Goal: Task Accomplishment & Management: Use online tool/utility

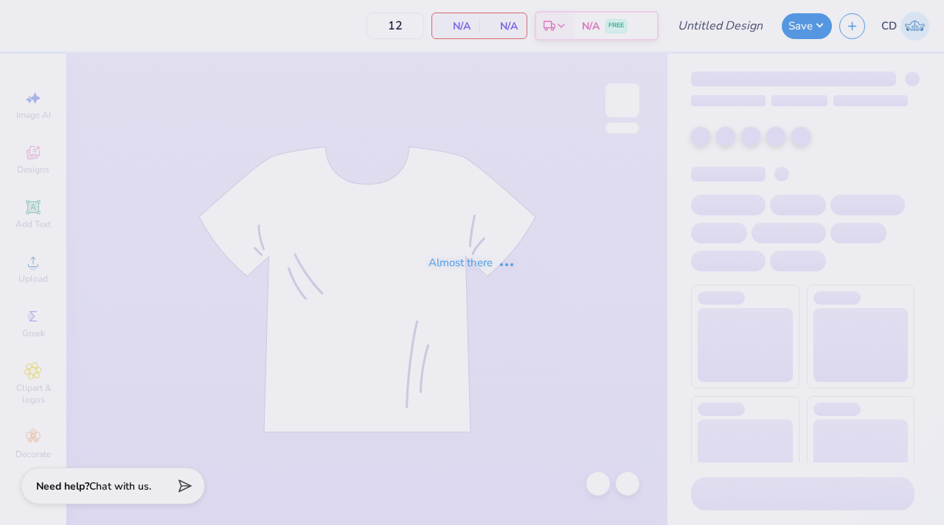
type input "DG DeeJean"
type input "36"
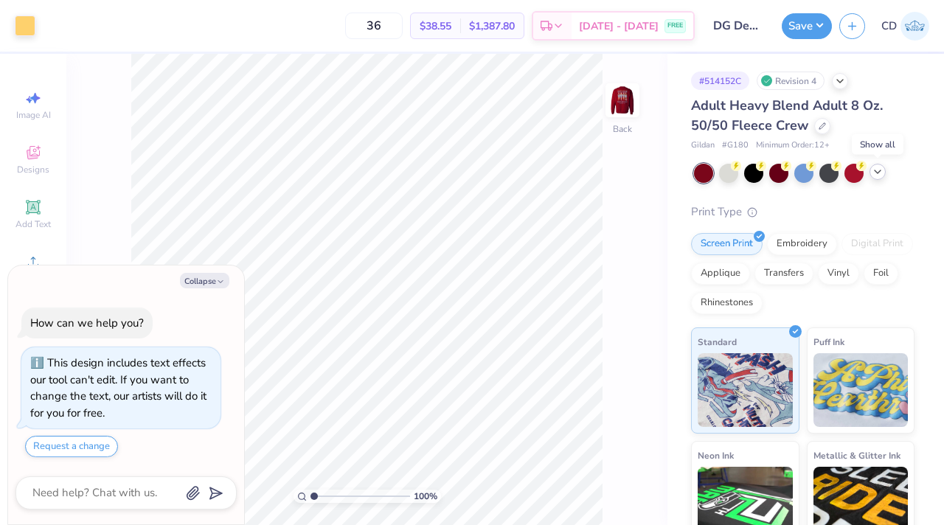
click at [874, 168] on icon at bounding box center [877, 172] width 12 height 12
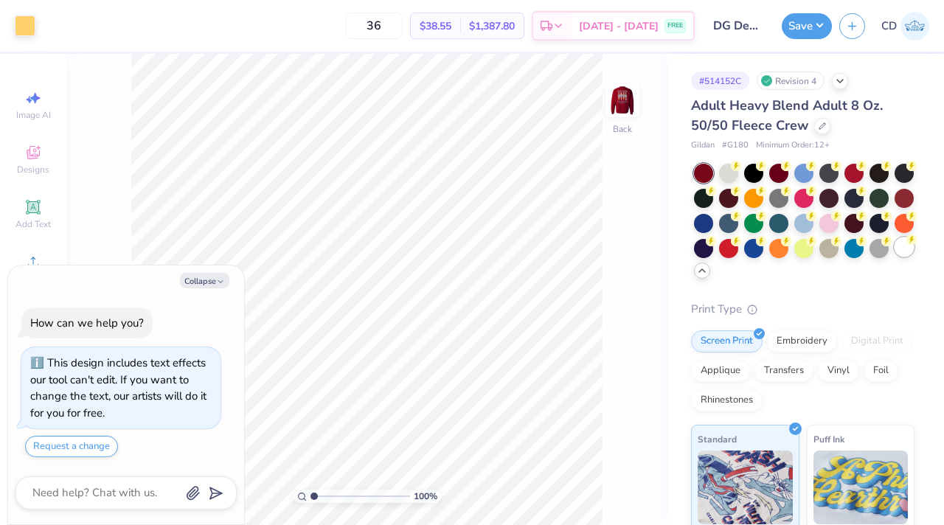
click at [894, 257] on div at bounding box center [903, 246] width 19 height 19
click at [200, 284] on button "Collapse" at bounding box center [204, 280] width 49 height 15
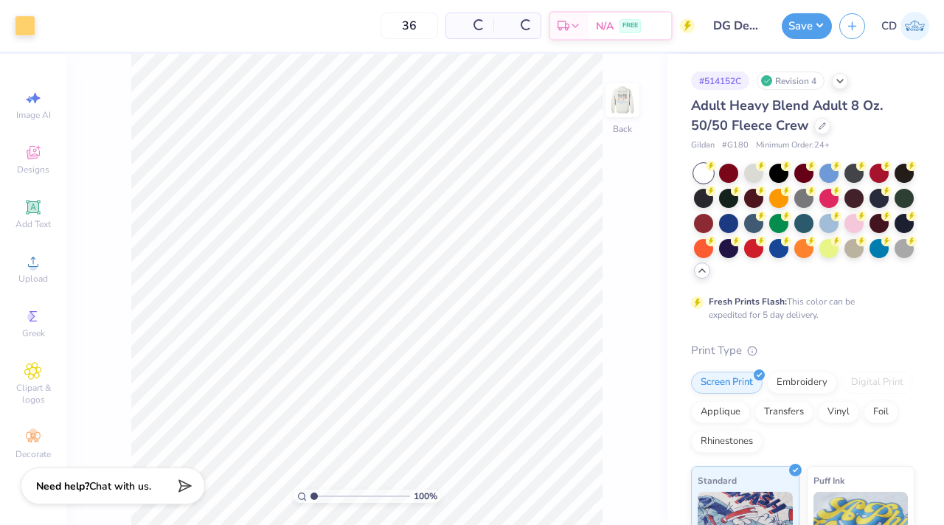
type textarea "x"
click at [623, 112] on img at bounding box center [622, 100] width 59 height 59
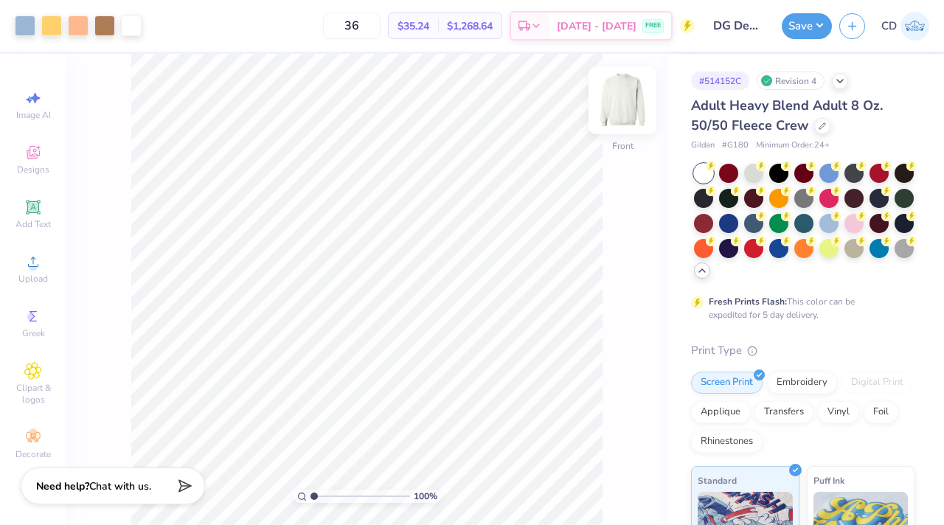
click at [623, 112] on img at bounding box center [622, 100] width 59 height 59
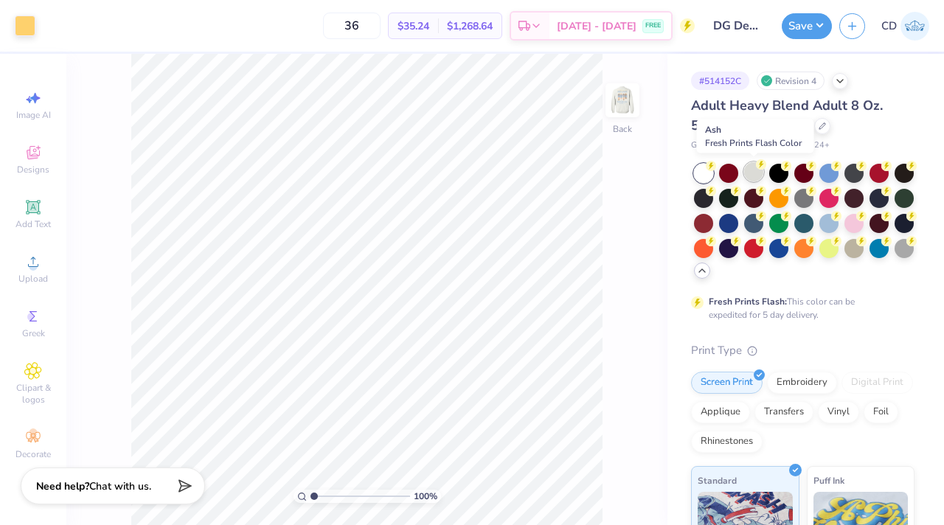
click at [756, 173] on div at bounding box center [753, 171] width 19 height 19
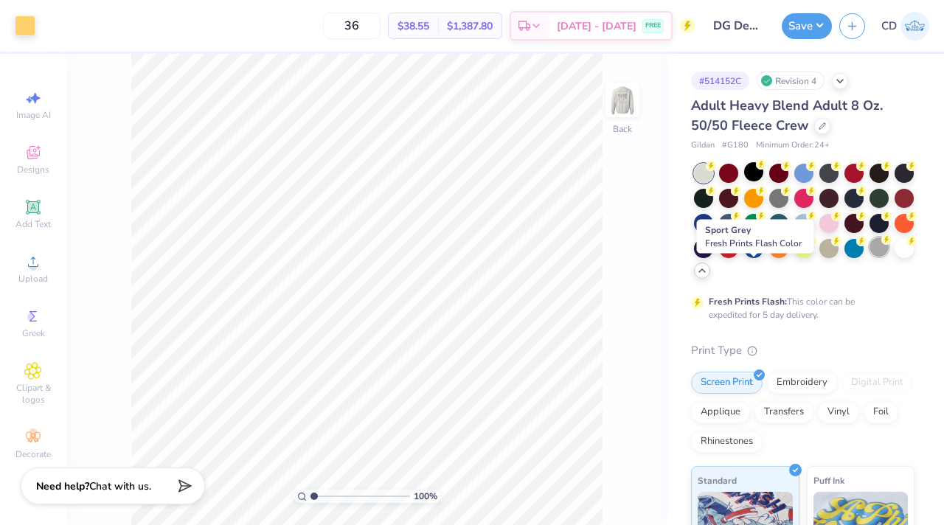
click at [869, 257] on div at bounding box center [878, 246] width 19 height 19
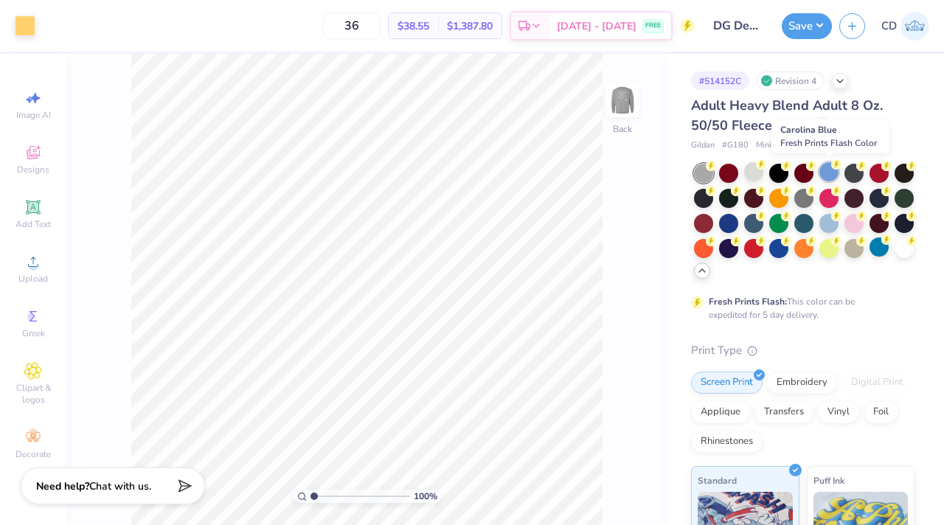
click at [822, 177] on div at bounding box center [828, 171] width 19 height 19
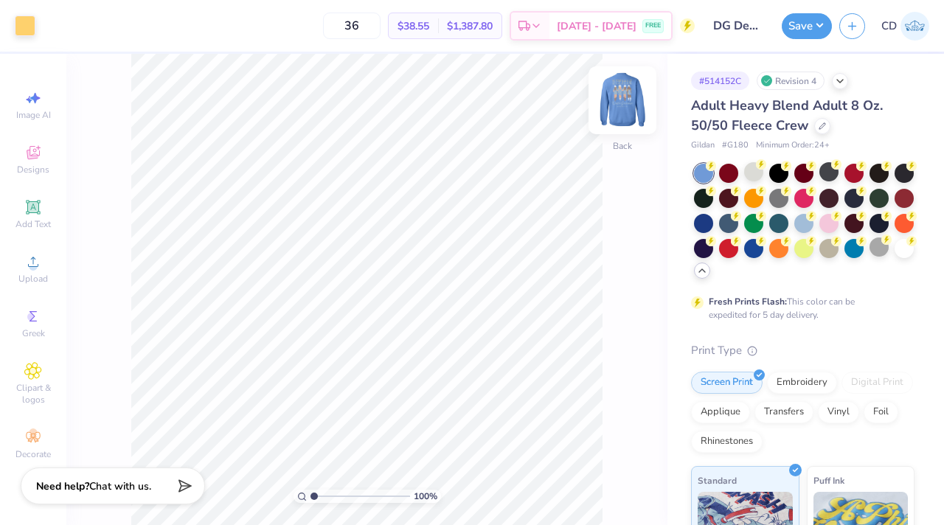
click at [638, 93] on img at bounding box center [622, 100] width 59 height 59
click at [627, 97] on img at bounding box center [622, 100] width 59 height 59
click at [825, 178] on div at bounding box center [828, 171] width 19 height 19
click at [631, 100] on img at bounding box center [622, 100] width 59 height 59
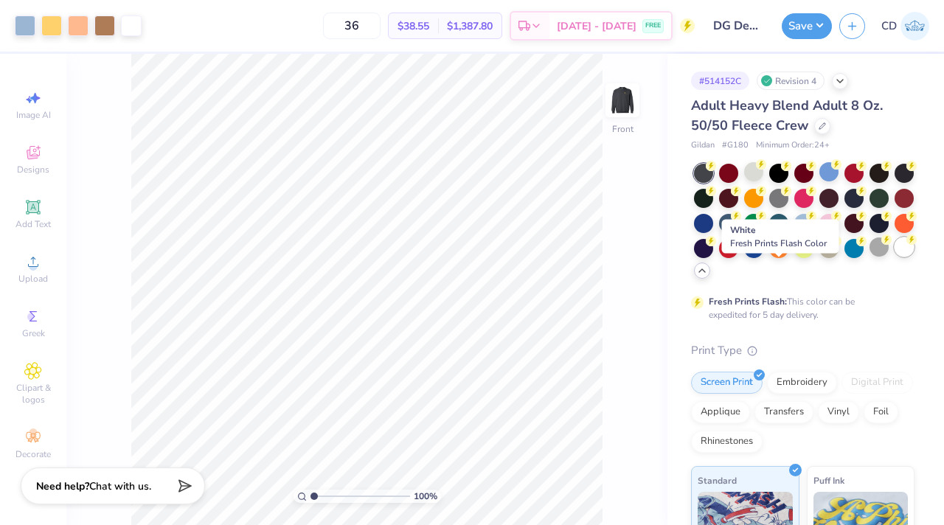
click at [894, 257] on div at bounding box center [903, 246] width 19 height 19
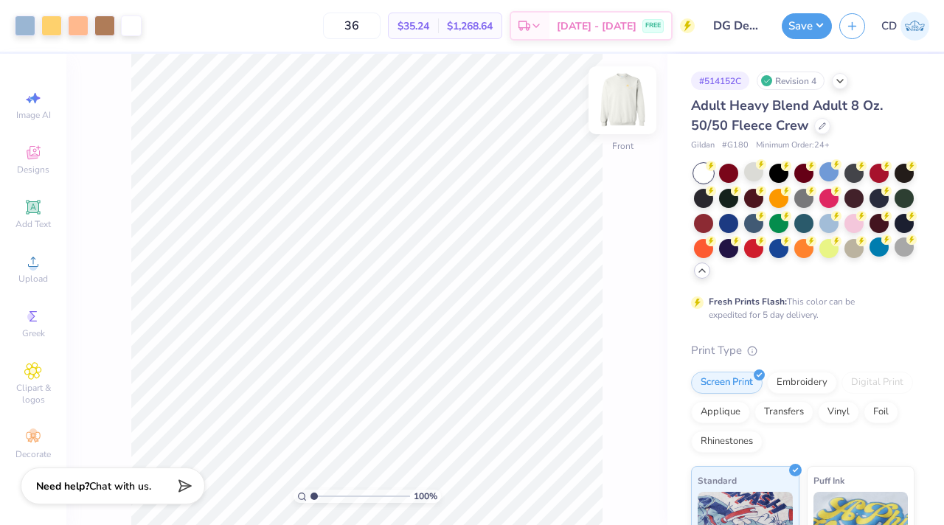
click at [613, 93] on img at bounding box center [622, 100] width 59 height 59
click at [613, 93] on img at bounding box center [622, 100] width 29 height 29
click at [624, 80] on div "100 % Front" at bounding box center [366, 289] width 601 height 471
click at [620, 89] on img at bounding box center [622, 100] width 59 height 59
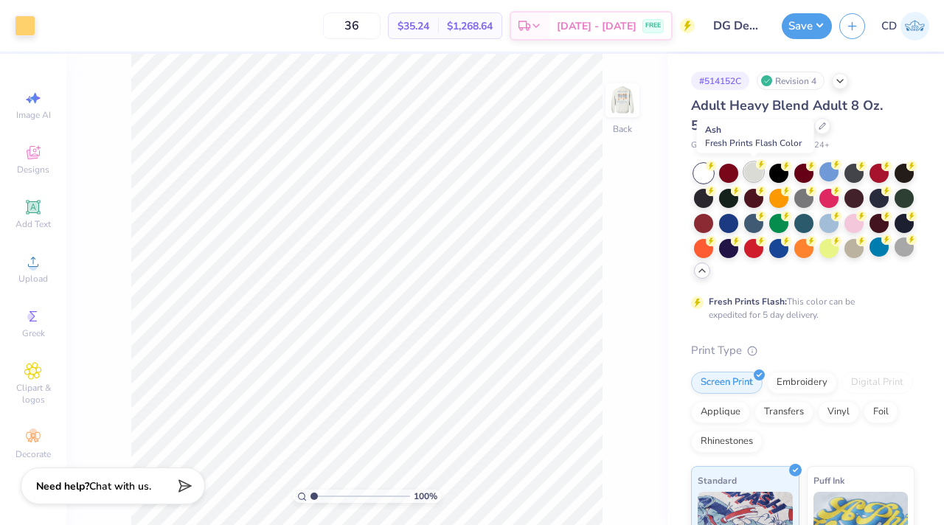
click at [751, 172] on div at bounding box center [753, 171] width 19 height 19
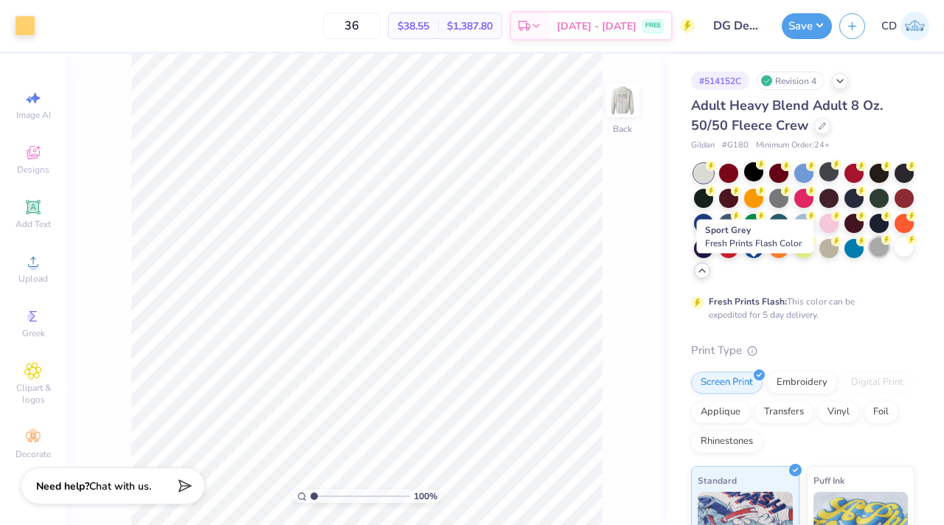
click at [869, 257] on div at bounding box center [878, 246] width 19 height 19
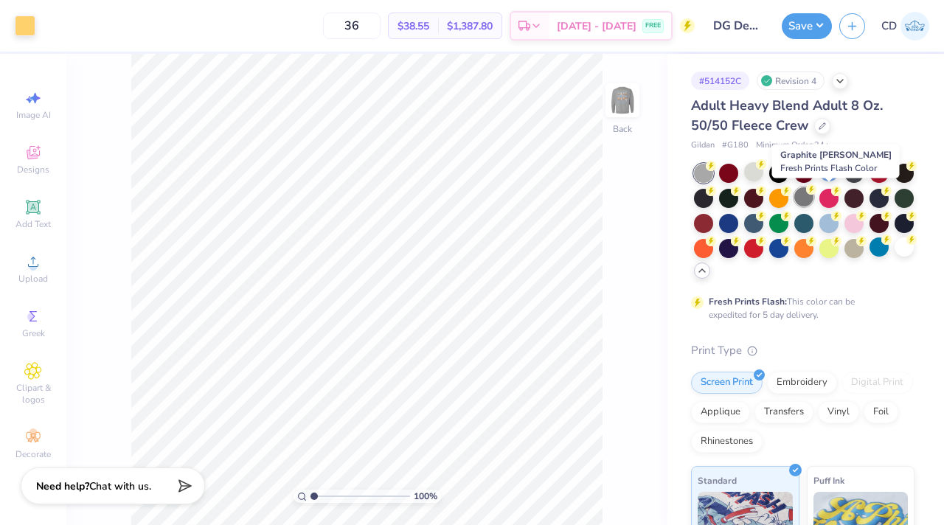
click at [813, 196] on div at bounding box center [803, 196] width 19 height 19
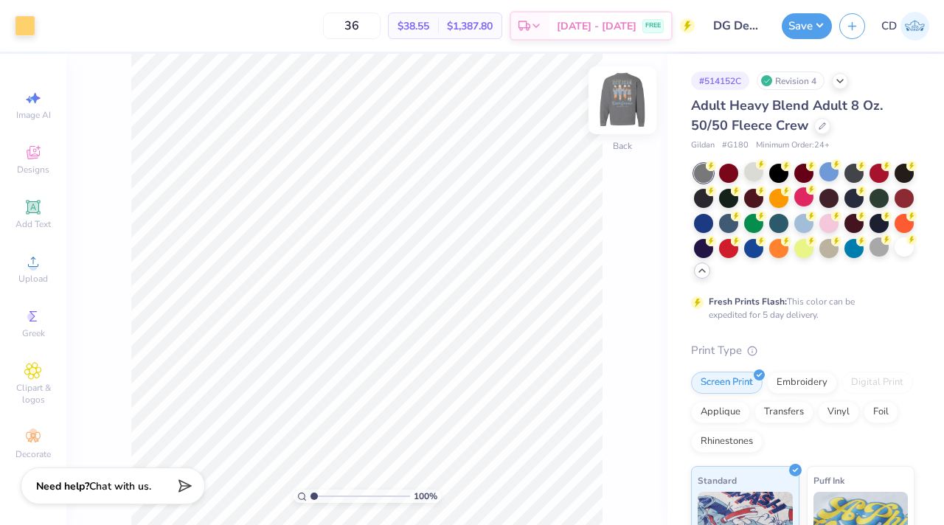
click at [631, 100] on img at bounding box center [622, 100] width 59 height 59
drag, startPoint x: 631, startPoint y: 101, endPoint x: 858, endPoint y: 176, distance: 239.2
click at [631, 102] on img at bounding box center [622, 100] width 29 height 29
click at [857, 178] on div at bounding box center [853, 171] width 19 height 19
click at [609, 87] on img at bounding box center [622, 100] width 59 height 59
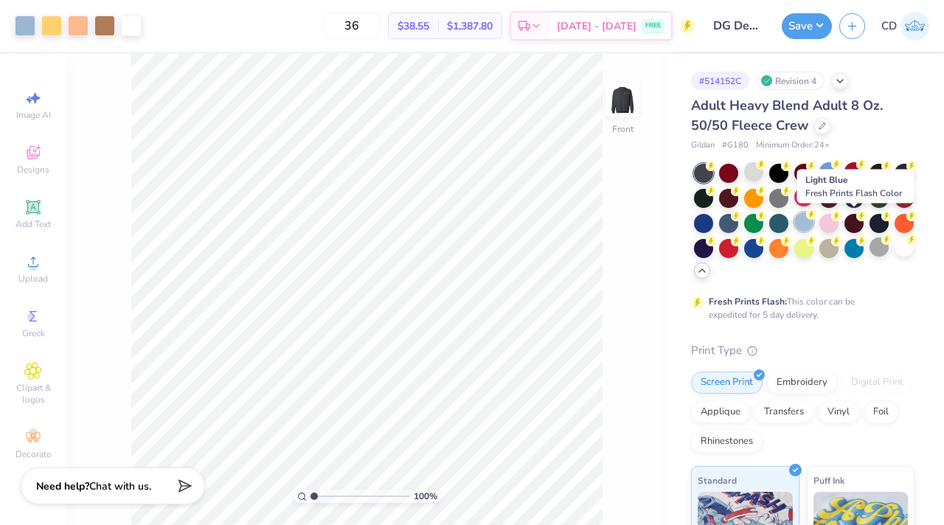
click at [813, 222] on div at bounding box center [803, 221] width 19 height 19
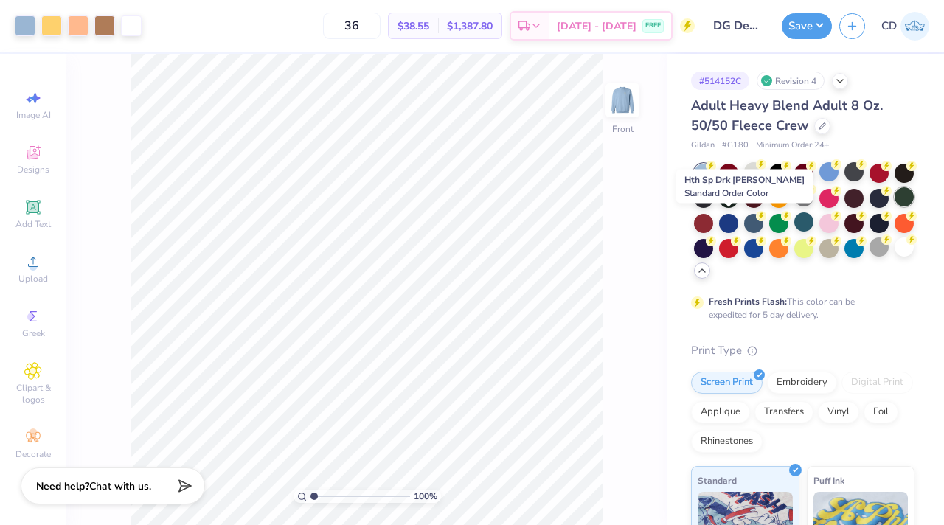
click at [894, 206] on div at bounding box center [903, 196] width 19 height 19
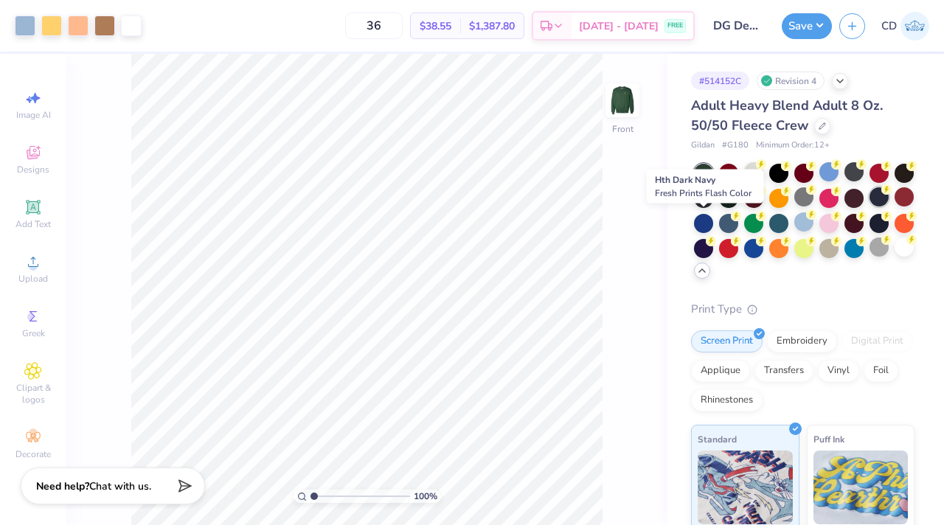
click at [869, 206] on div at bounding box center [878, 196] width 19 height 19
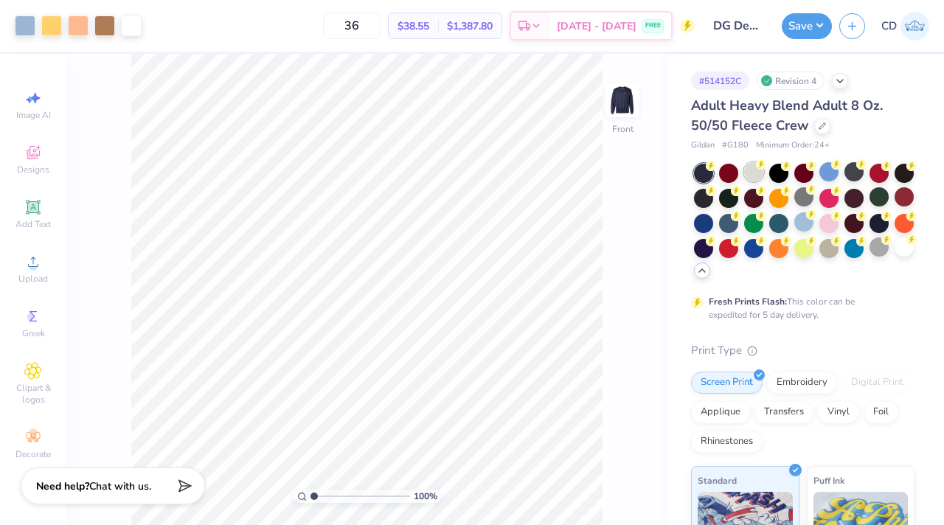
click at [754, 173] on div at bounding box center [753, 171] width 19 height 19
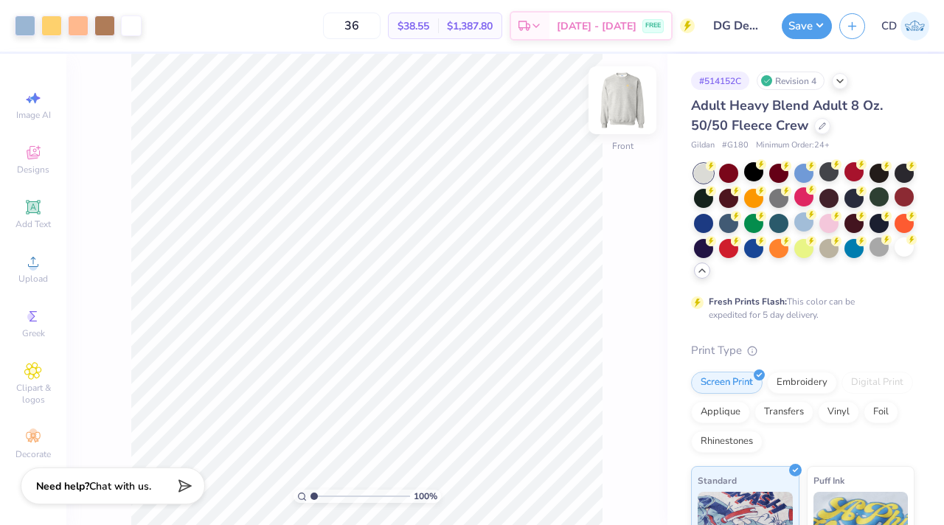
click at [626, 116] on img at bounding box center [622, 100] width 59 height 59
click at [636, 88] on img at bounding box center [622, 100] width 59 height 59
click at [636, 88] on img at bounding box center [622, 100] width 29 height 29
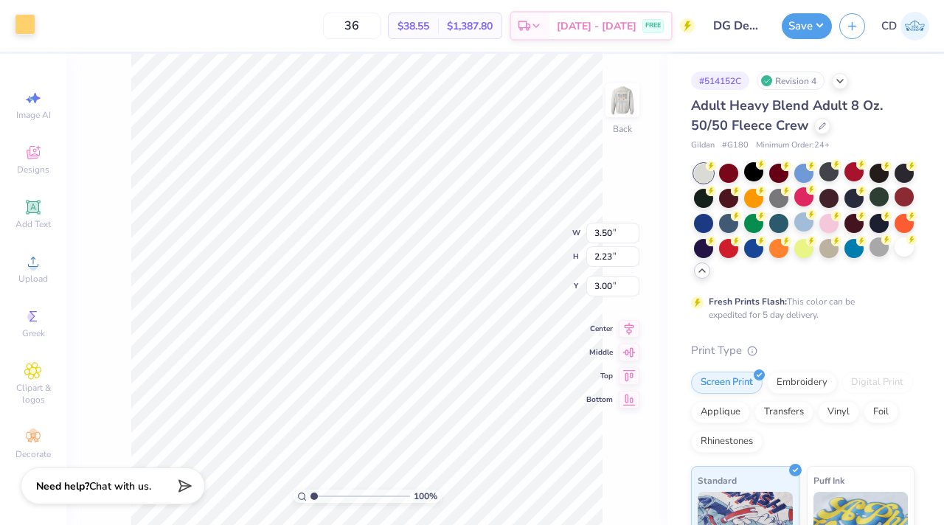
click at [21, 29] on div at bounding box center [25, 24] width 21 height 21
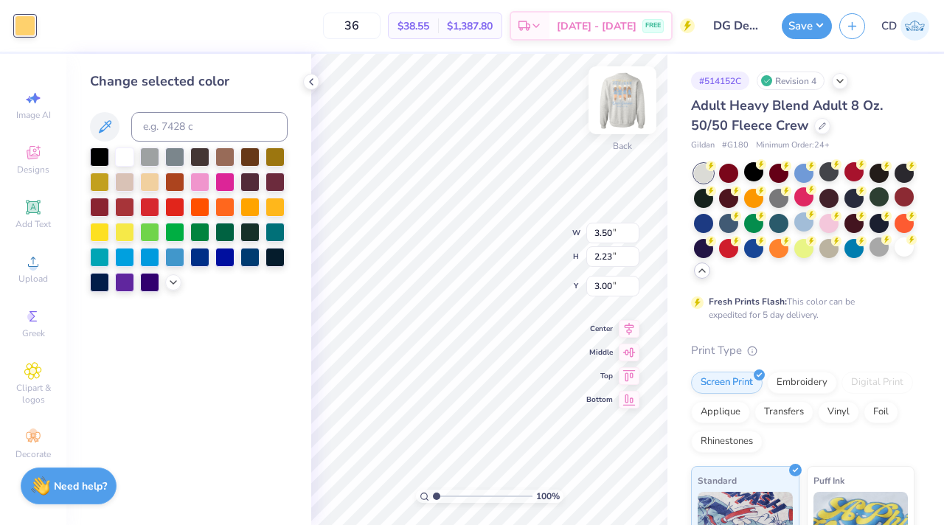
click at [619, 111] on img at bounding box center [622, 100] width 59 height 59
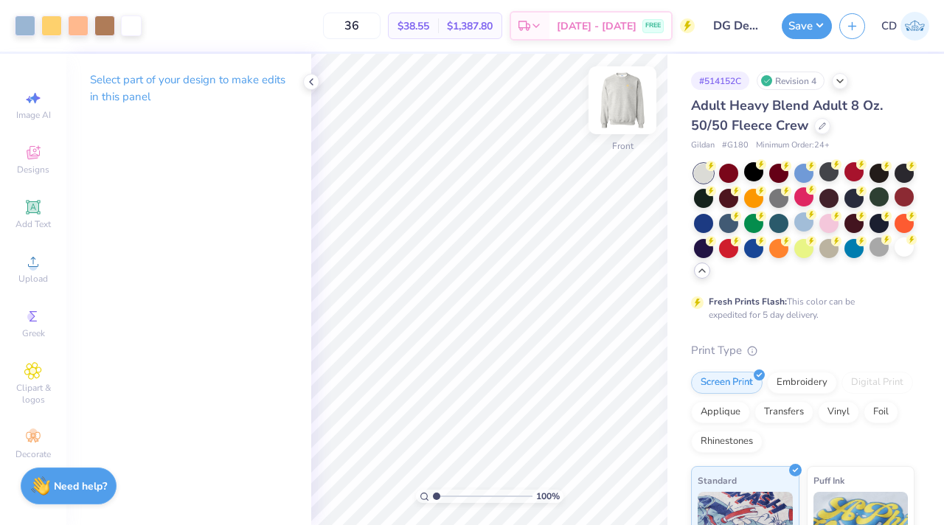
click at [624, 91] on img at bounding box center [622, 100] width 59 height 59
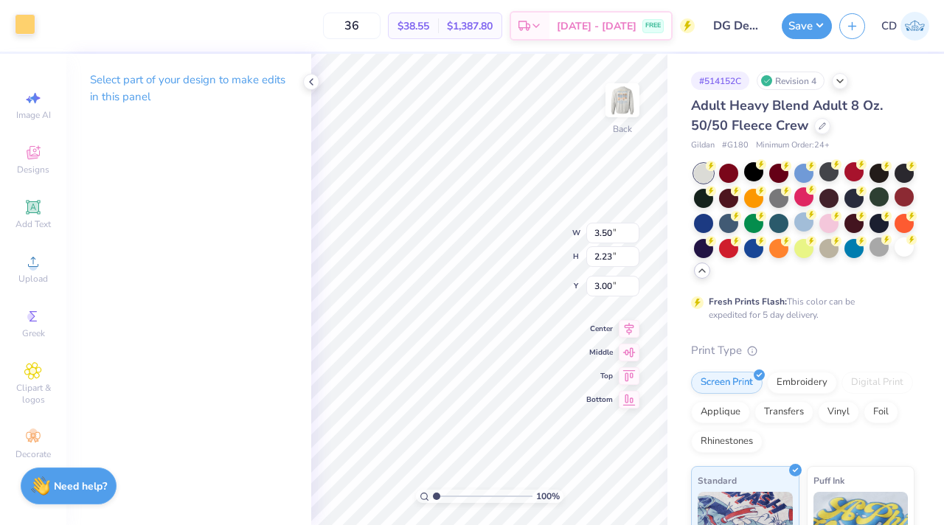
click at [27, 25] on div at bounding box center [25, 24] width 21 height 21
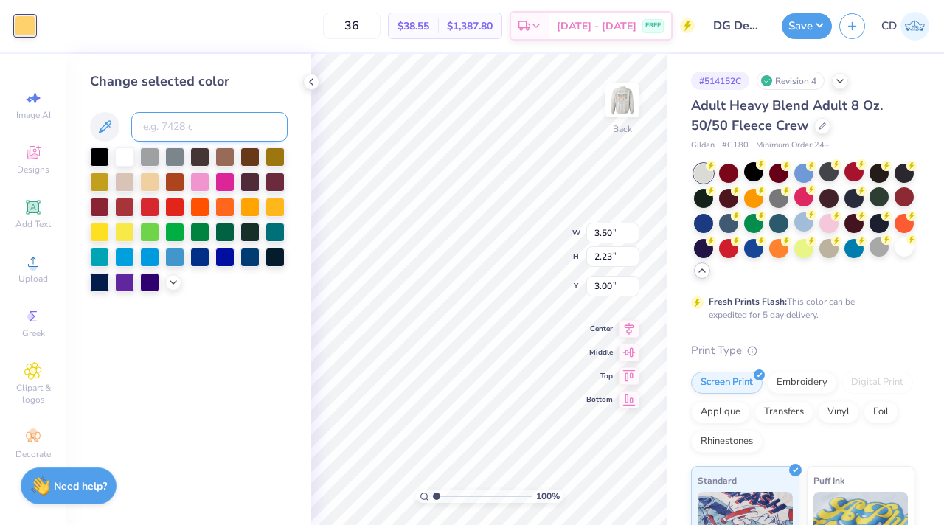
click at [154, 135] on input at bounding box center [209, 126] width 156 height 29
type input "644"
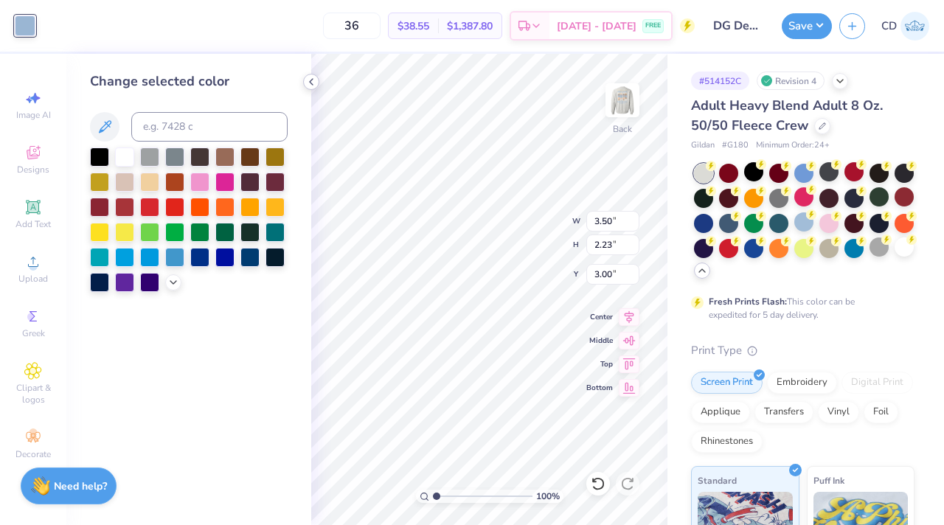
click at [313, 85] on icon at bounding box center [311, 82] width 12 height 12
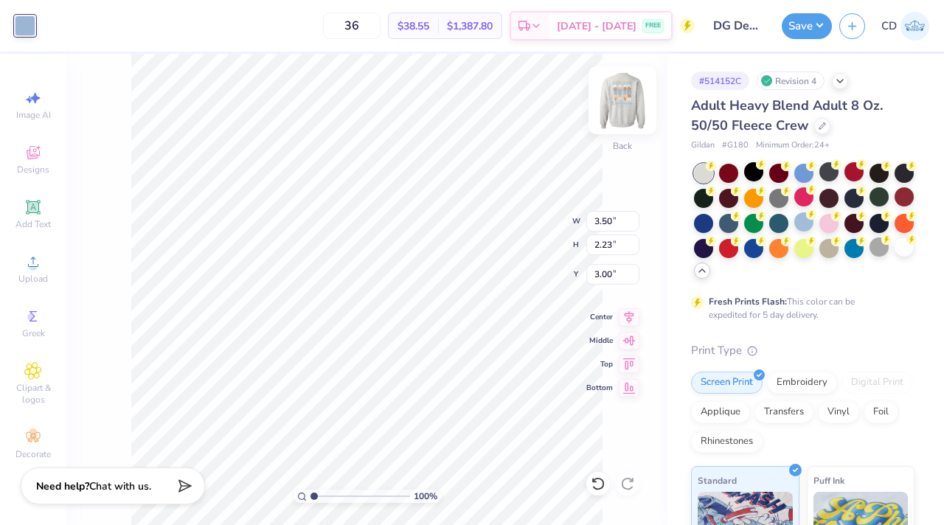
click at [613, 119] on img at bounding box center [622, 100] width 59 height 59
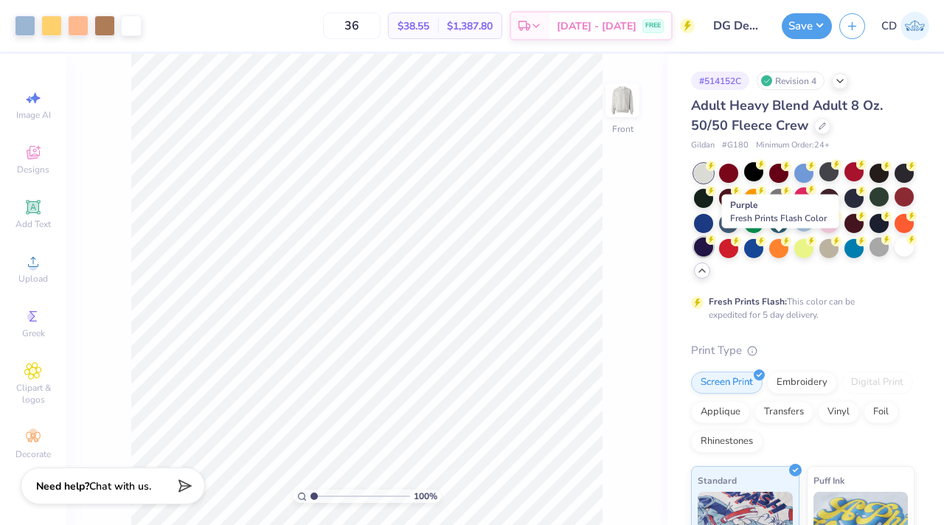
click at [716, 243] on circle at bounding box center [711, 239] width 10 height 10
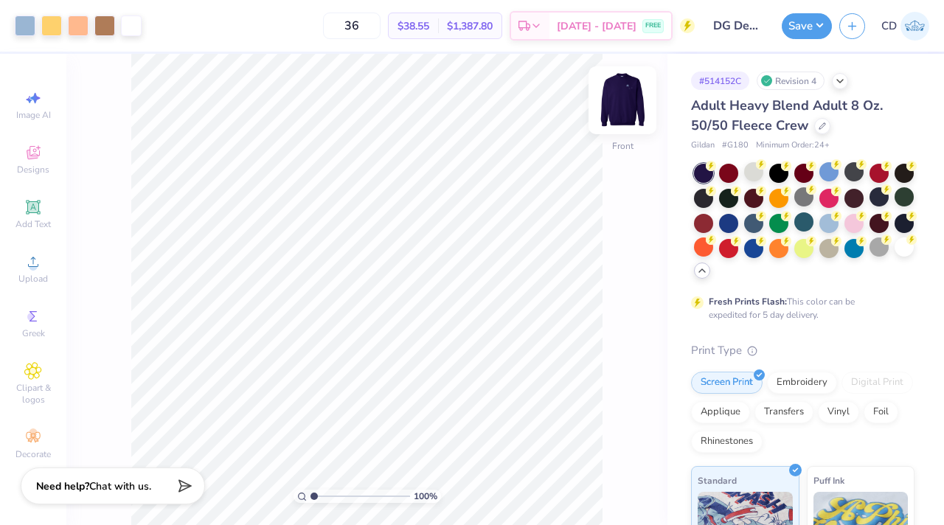
click at [631, 105] on img at bounding box center [622, 100] width 59 height 59
click at [594, 478] on icon at bounding box center [598, 483] width 15 height 15
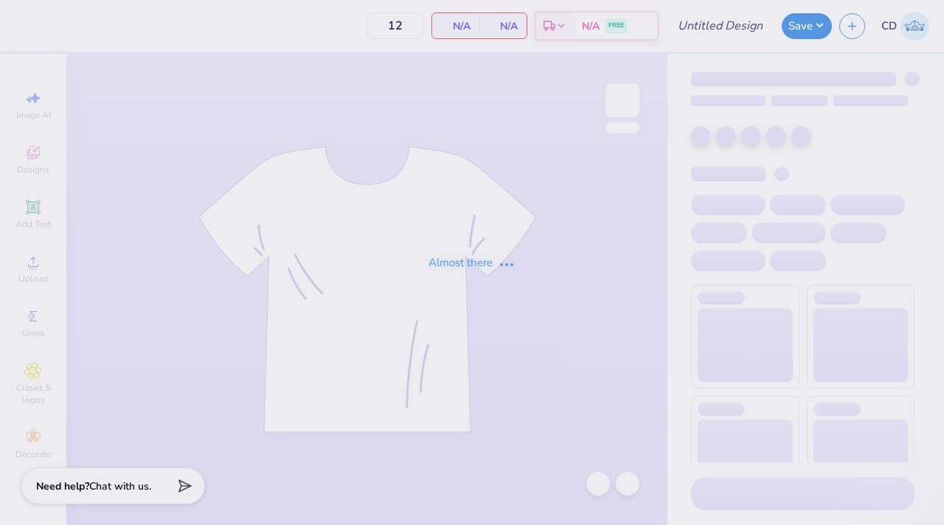
type input "DG DeeJean"
type input "36"
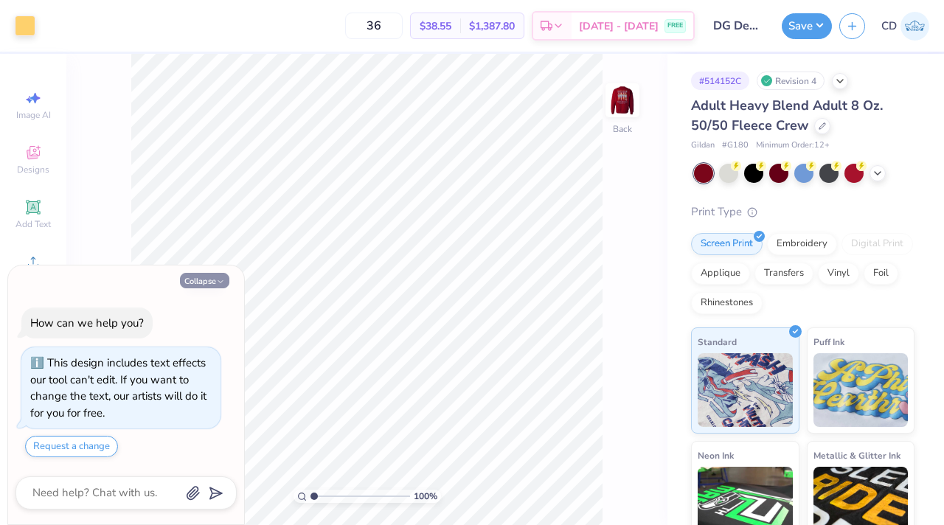
click at [218, 284] on icon "button" at bounding box center [220, 281] width 9 height 9
type textarea "x"
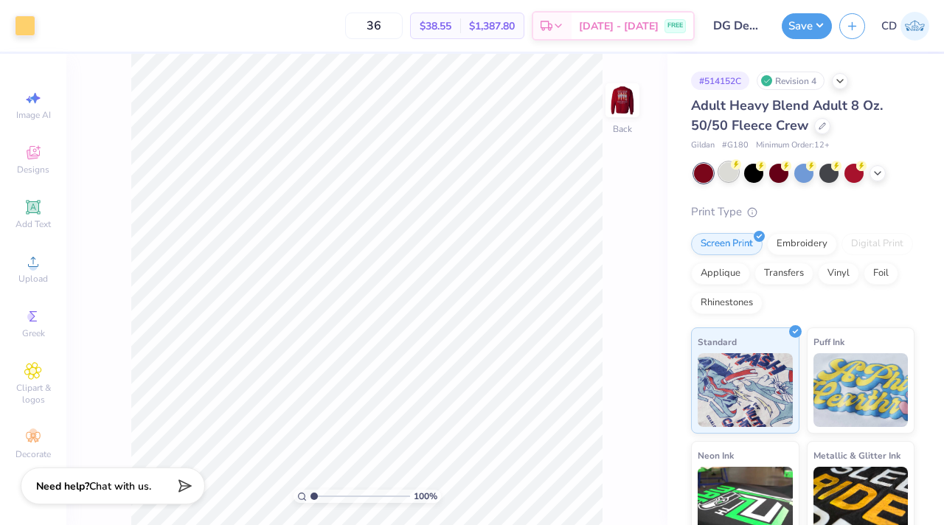
click at [725, 175] on div at bounding box center [728, 171] width 19 height 19
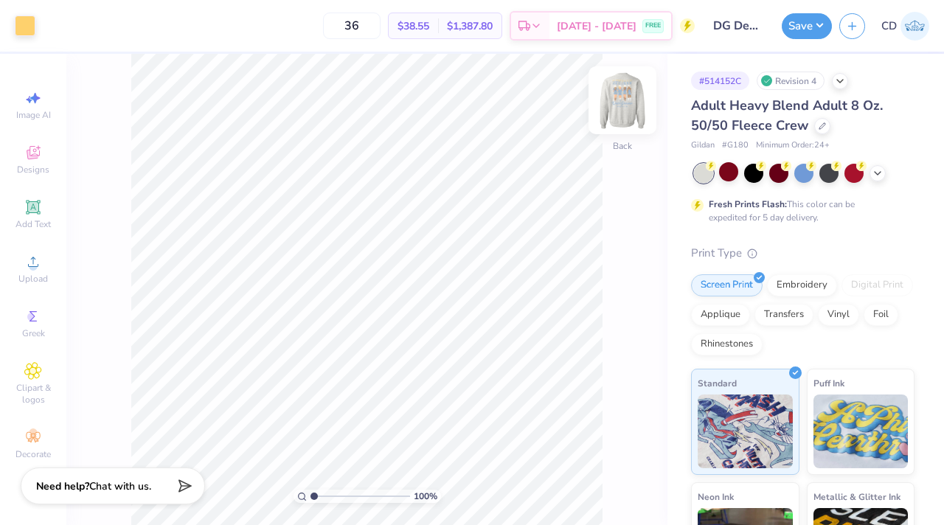
click at [639, 93] on img at bounding box center [622, 100] width 59 height 59
click at [881, 173] on icon at bounding box center [877, 172] width 12 height 12
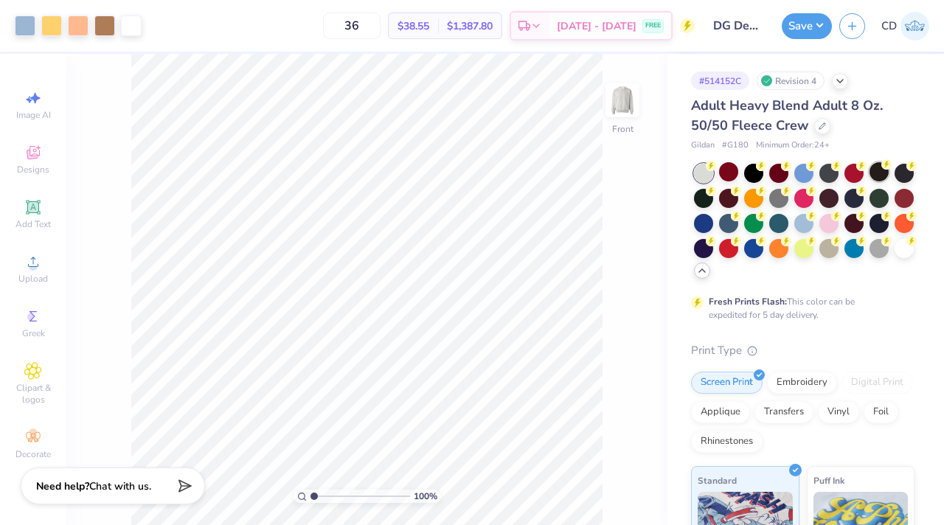
click at [879, 164] on div at bounding box center [878, 171] width 19 height 19
click at [894, 181] on div at bounding box center [903, 171] width 19 height 19
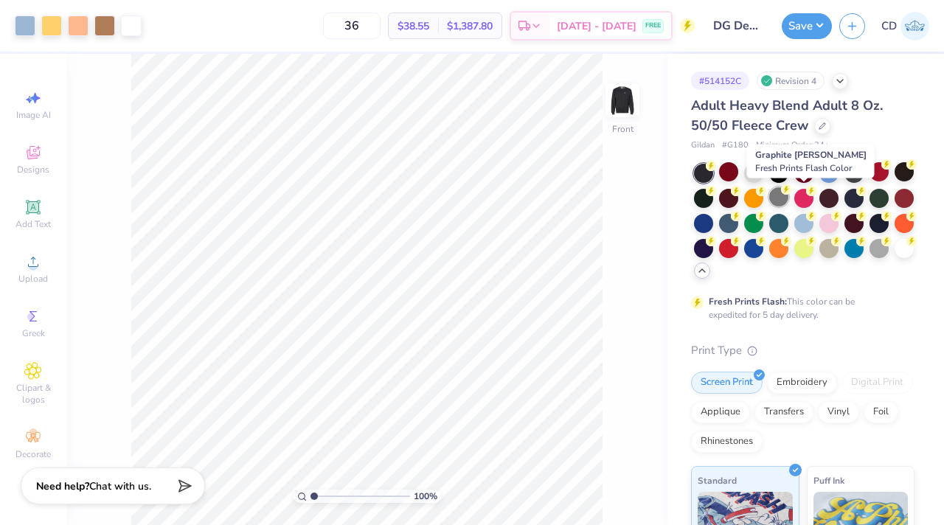
click at [788, 195] on div at bounding box center [778, 196] width 19 height 19
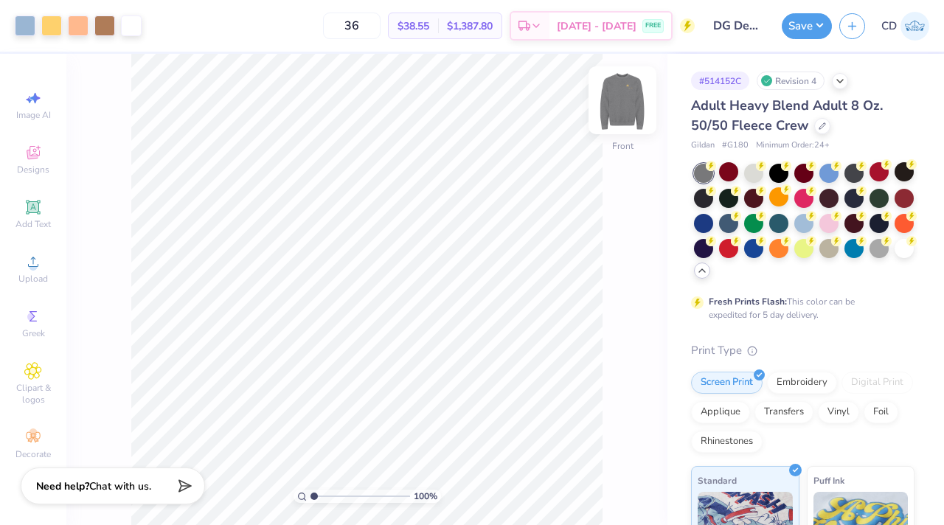
click at [638, 105] on div at bounding box center [622, 100] width 68 height 68
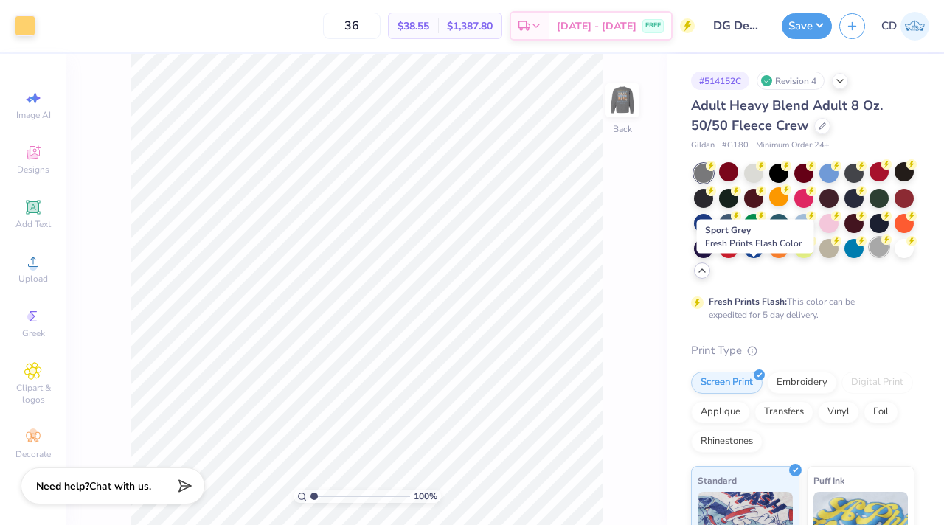
click at [869, 257] on div at bounding box center [878, 246] width 19 height 19
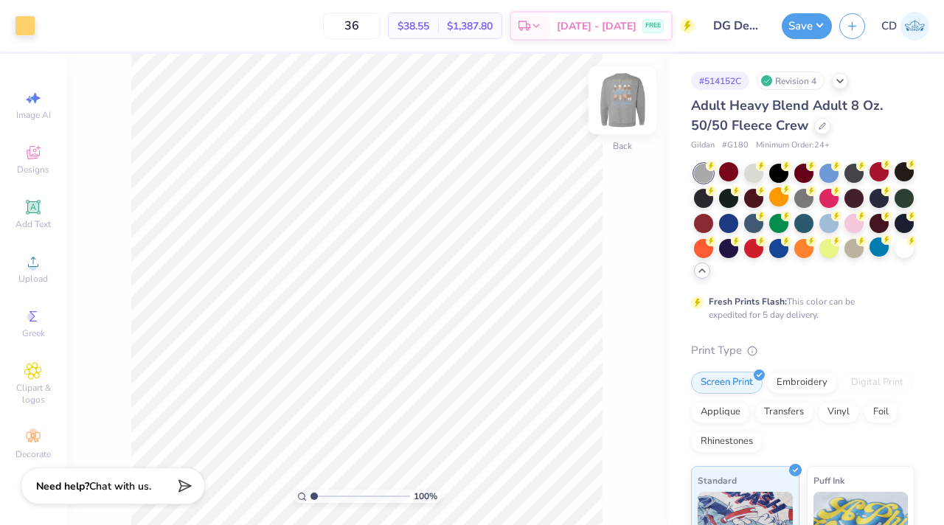
click at [615, 100] on img at bounding box center [622, 100] width 59 height 59
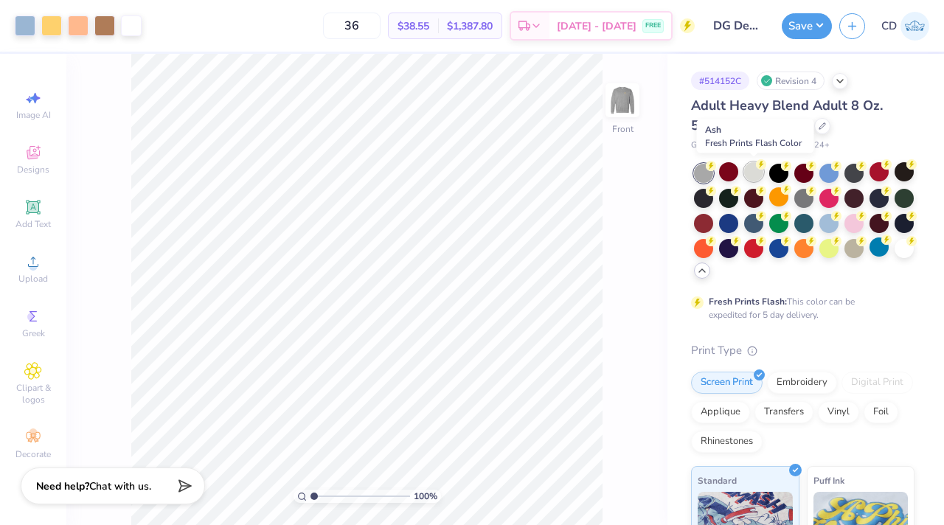
click at [751, 172] on div at bounding box center [753, 171] width 19 height 19
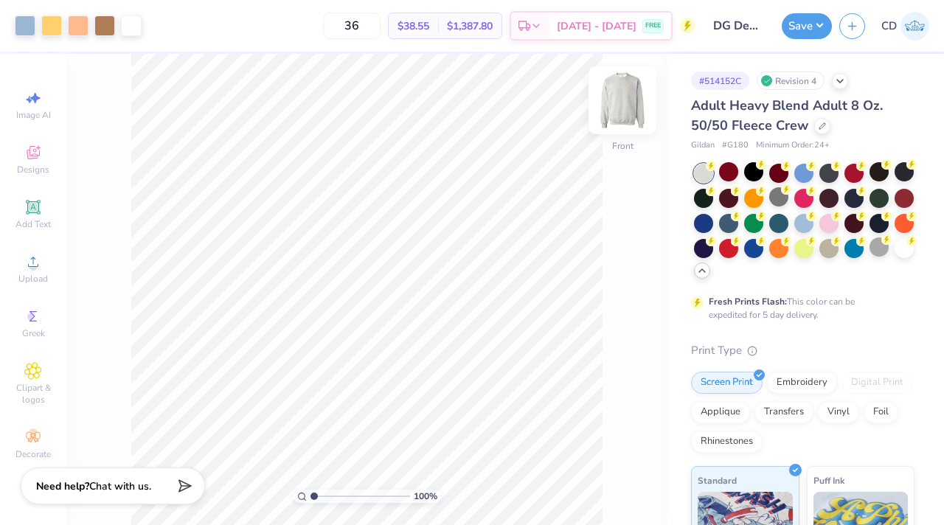
click at [610, 111] on img at bounding box center [622, 100] width 59 height 59
